Goal: Transaction & Acquisition: Purchase product/service

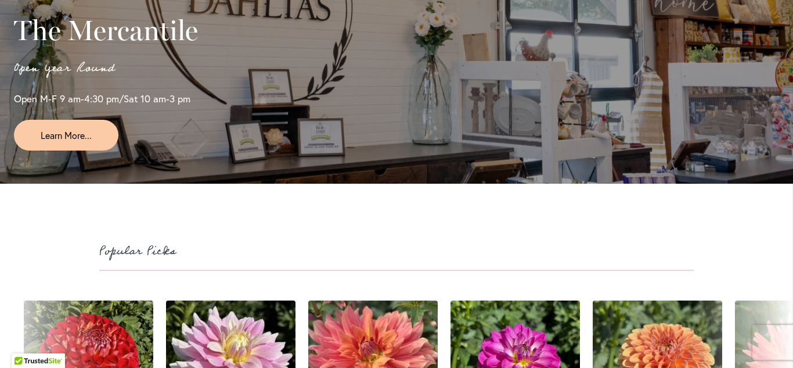
scroll to position [2987, 0]
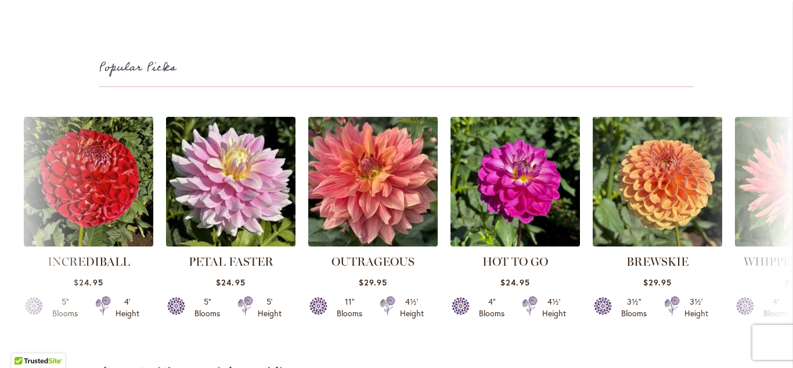
click at [725, 240] on div "INCREDIBALL $24.95 5" Blooms 4' Height" at bounding box center [396, 223] width 793 height 227
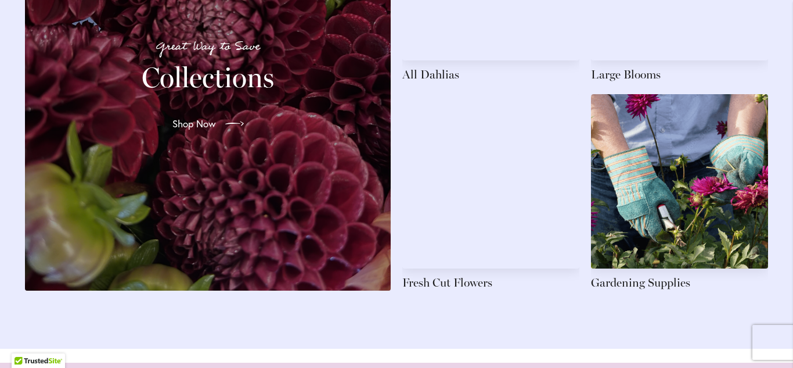
scroll to position [1868, 0]
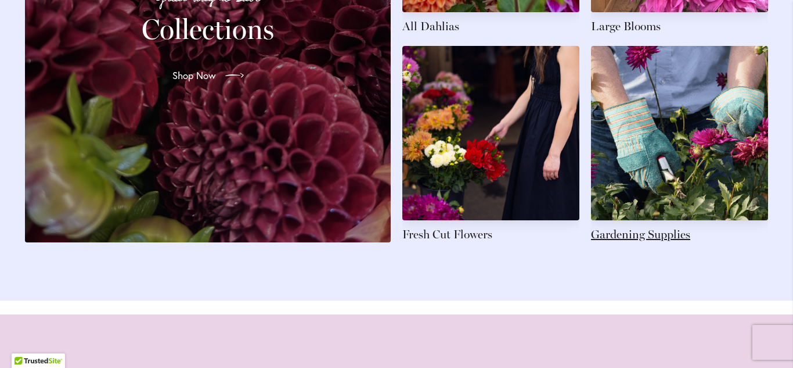
click at [664, 164] on link at bounding box center [679, 144] width 177 height 196
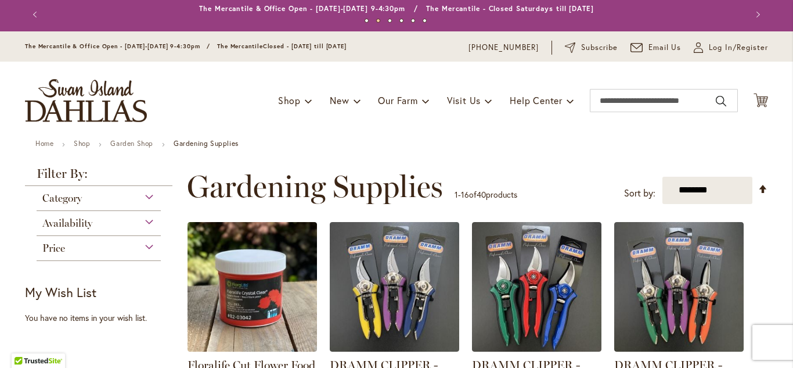
scroll to position [2, 0]
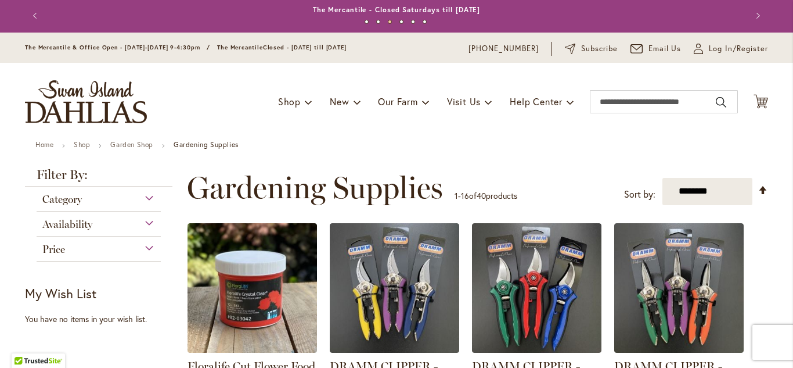
click at [149, 196] on div "Category" at bounding box center [99, 196] width 124 height 19
